Goal: Information Seeking & Learning: Learn about a topic

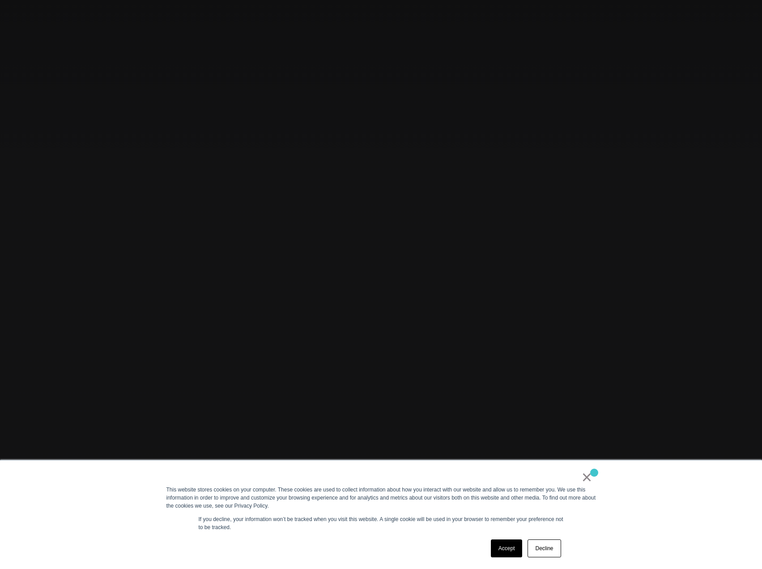
scroll to position [90, 0]
click at [592, 479] on link "×" at bounding box center [587, 477] width 11 height 8
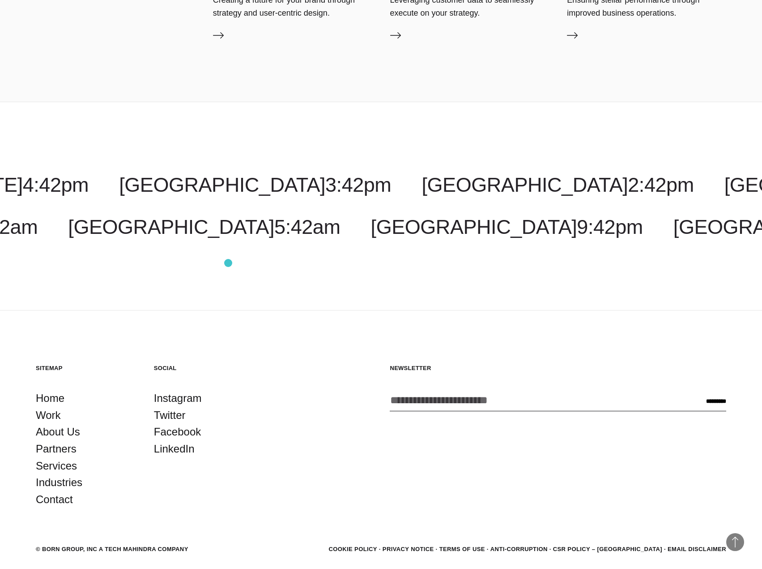
scroll to position [3625, 0]
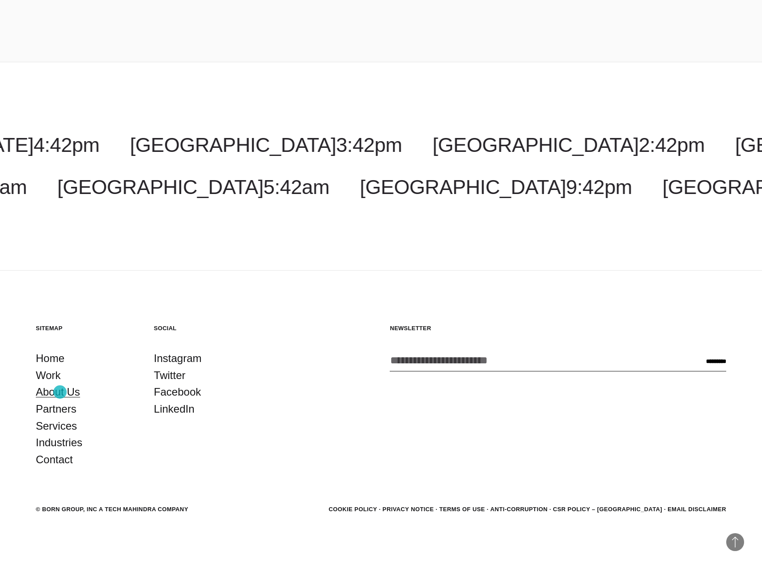
click at [60, 392] on link "About Us" at bounding box center [58, 391] width 44 height 17
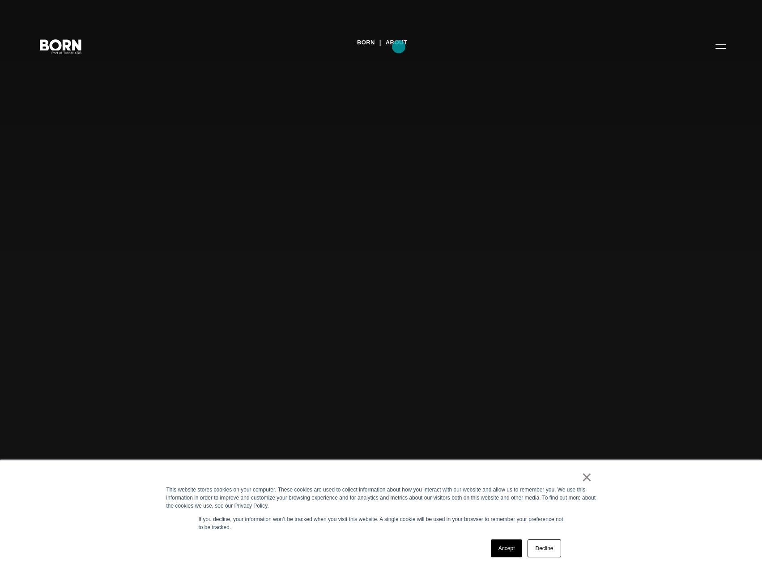
click at [399, 47] on link "About" at bounding box center [396, 42] width 21 height 13
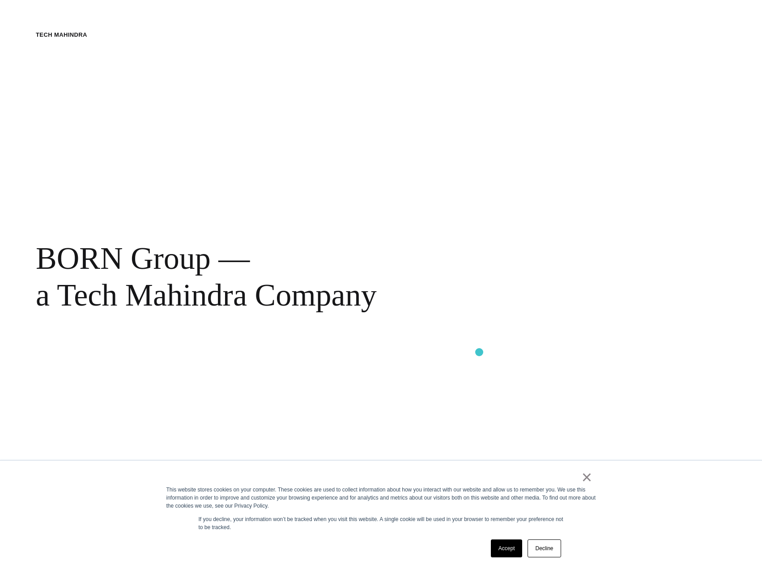
scroll to position [582, 0]
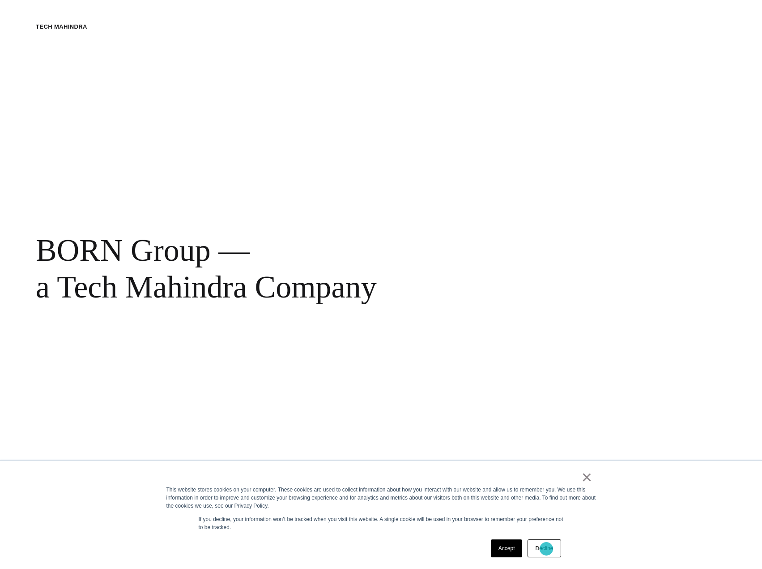
click at [547, 548] on link "Decline" at bounding box center [544, 548] width 33 height 18
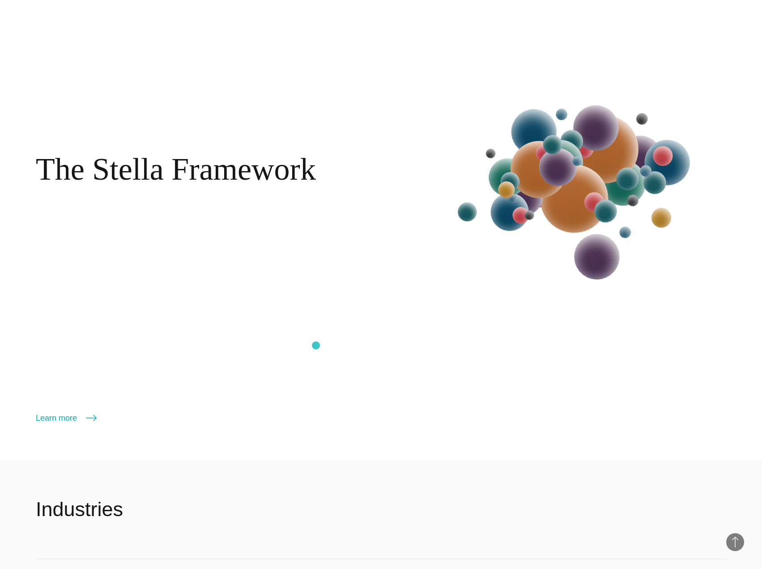
scroll to position [1791, 0]
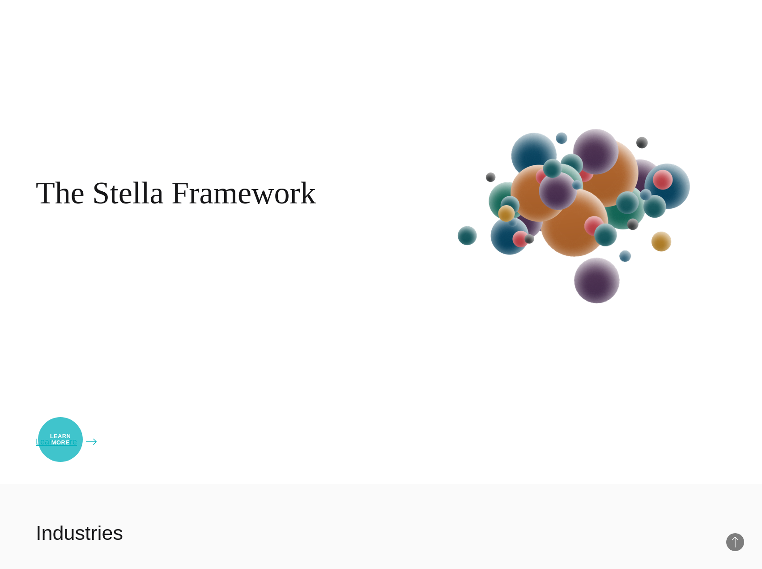
click at [59, 441] on link "Learn more" at bounding box center [66, 441] width 61 height 13
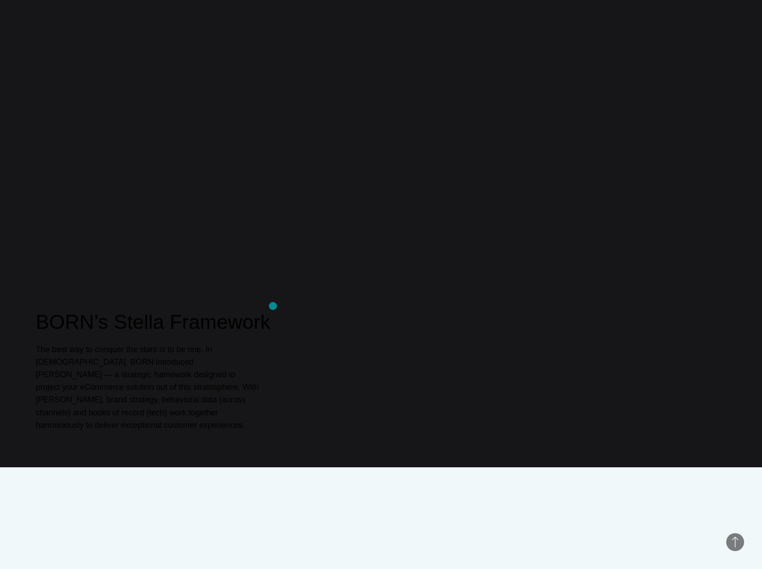
scroll to position [672, 0]
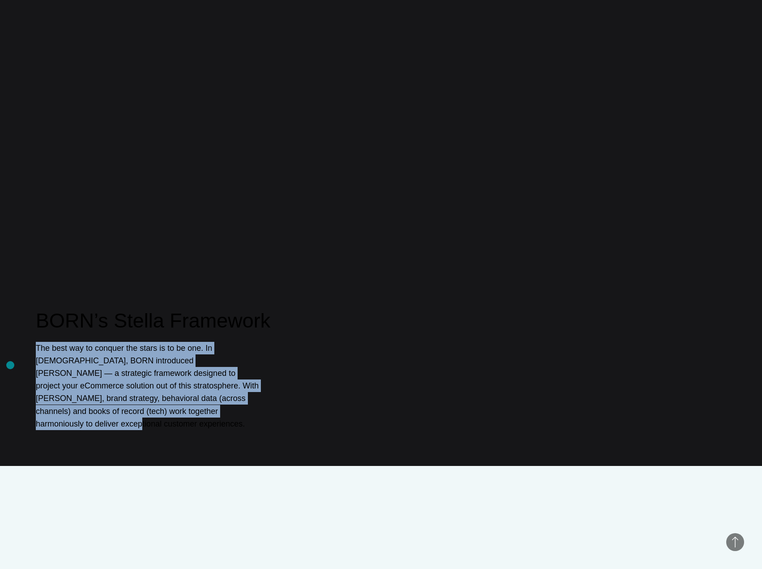
drag, startPoint x: 122, startPoint y: 427, endPoint x: 10, endPoint y: 365, distance: 127.7
click at [10, 365] on div "BORN’s Stella Framework The best way to conquer the stars is to be one. In 2020…" at bounding box center [381, 181] width 762 height 569
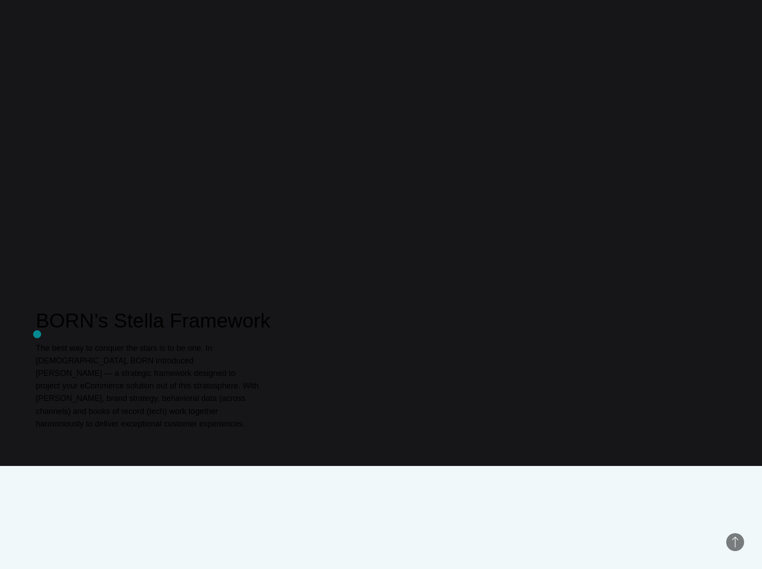
click at [37, 334] on h2 "BORN’s Stella Framework" at bounding box center [381, 320] width 691 height 27
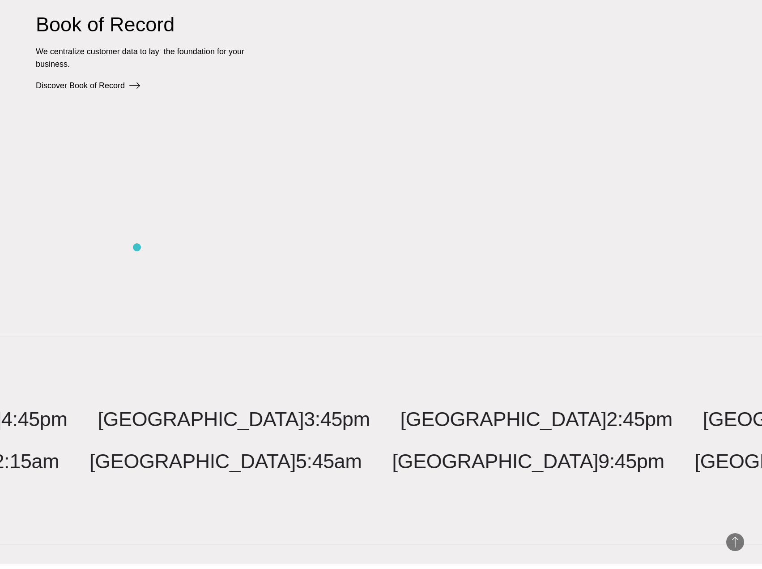
scroll to position [2328, 0]
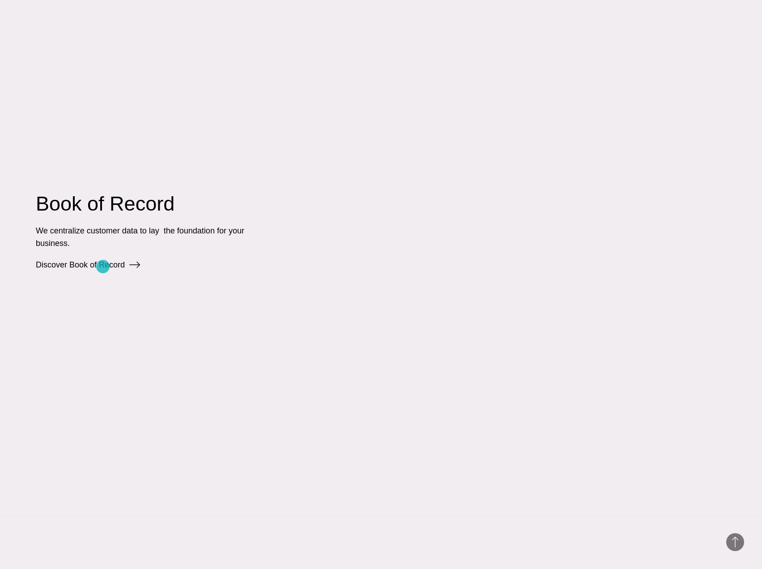
click at [102, 267] on link "Discover Book of Record" at bounding box center [88, 264] width 104 height 9
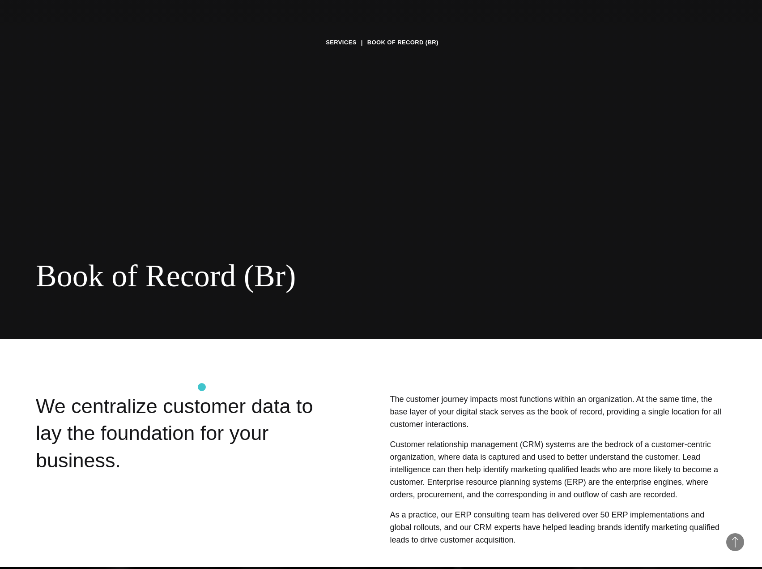
scroll to position [230, 0]
